Goal: Understand site structure

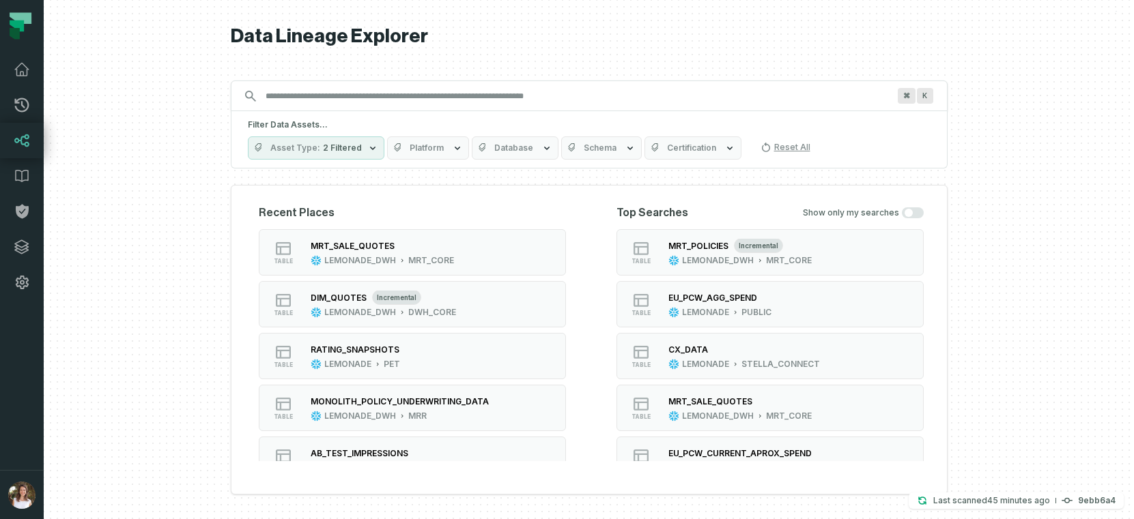
click at [341, 98] on input "Discovery Provider cmdk menu" at bounding box center [576, 96] width 639 height 22
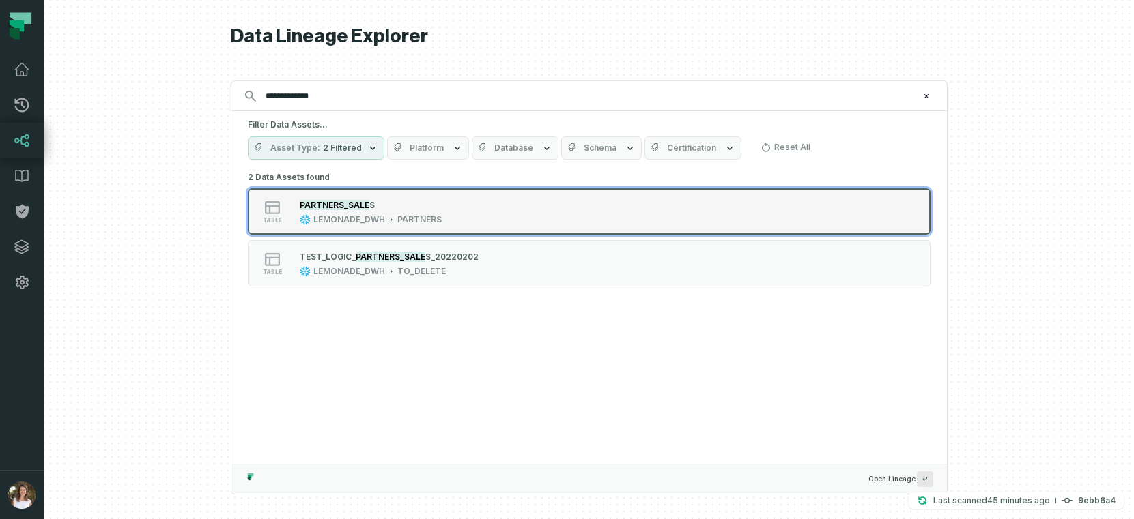
type input "**********"
click at [528, 200] on div "table PARTNERS_SALE S LEMONADE_DWH PARTNERS" at bounding box center [421, 211] width 341 height 27
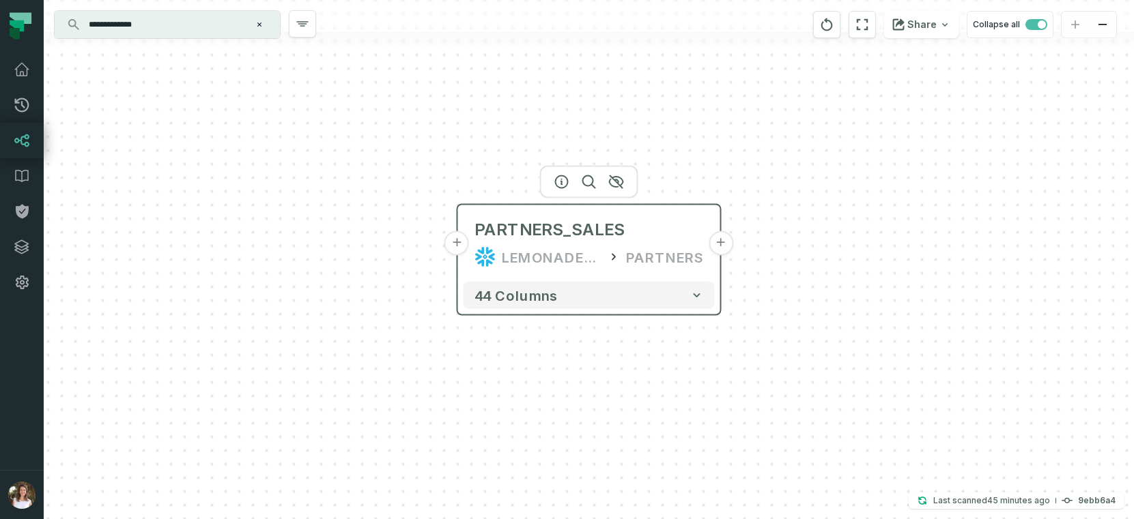
click at [712, 244] on button "+" at bounding box center [721, 243] width 25 height 25
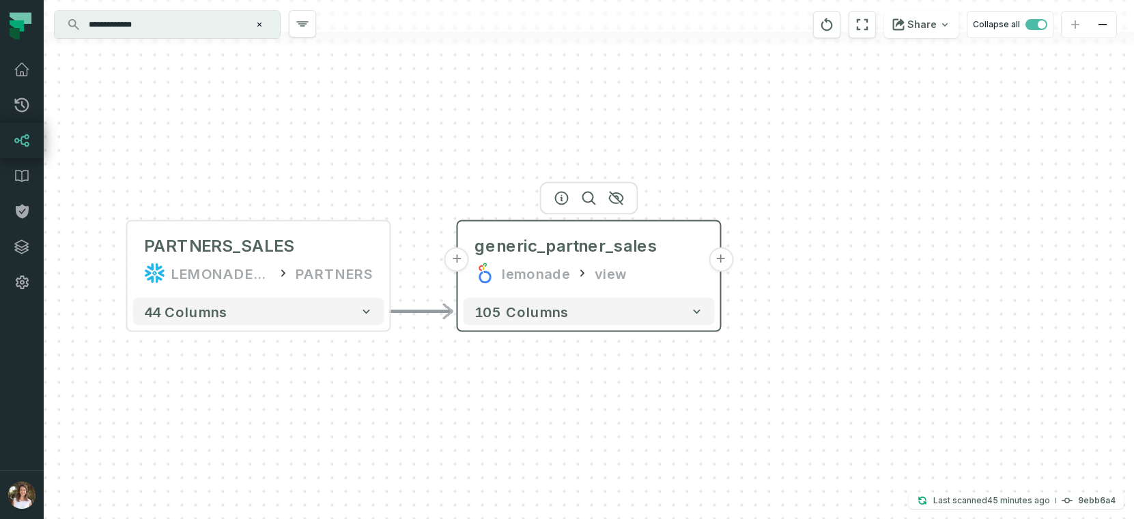
click at [716, 263] on button "+" at bounding box center [721, 260] width 25 height 25
click at [716, 263] on button "-" at bounding box center [721, 260] width 25 height 25
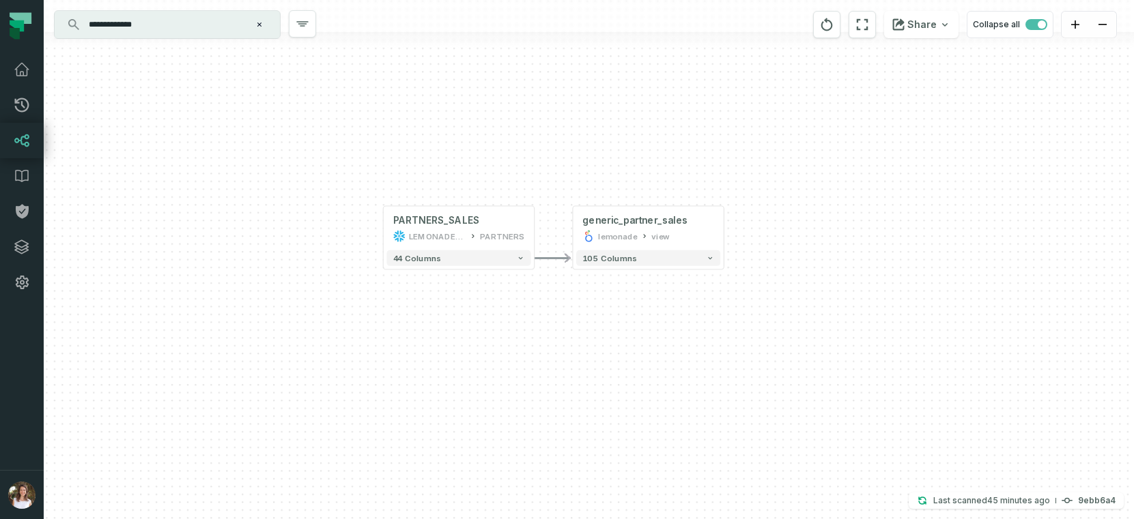
drag, startPoint x: 435, startPoint y: 218, endPoint x: 618, endPoint y: 183, distance: 186.4
click at [618, 183] on div "+ generic_partner_sales lemonade view + 105 columns + PARTNERS_SALES LEMONADE_D…" at bounding box center [589, 259] width 1090 height 519
